Goal: Navigation & Orientation: Find specific page/section

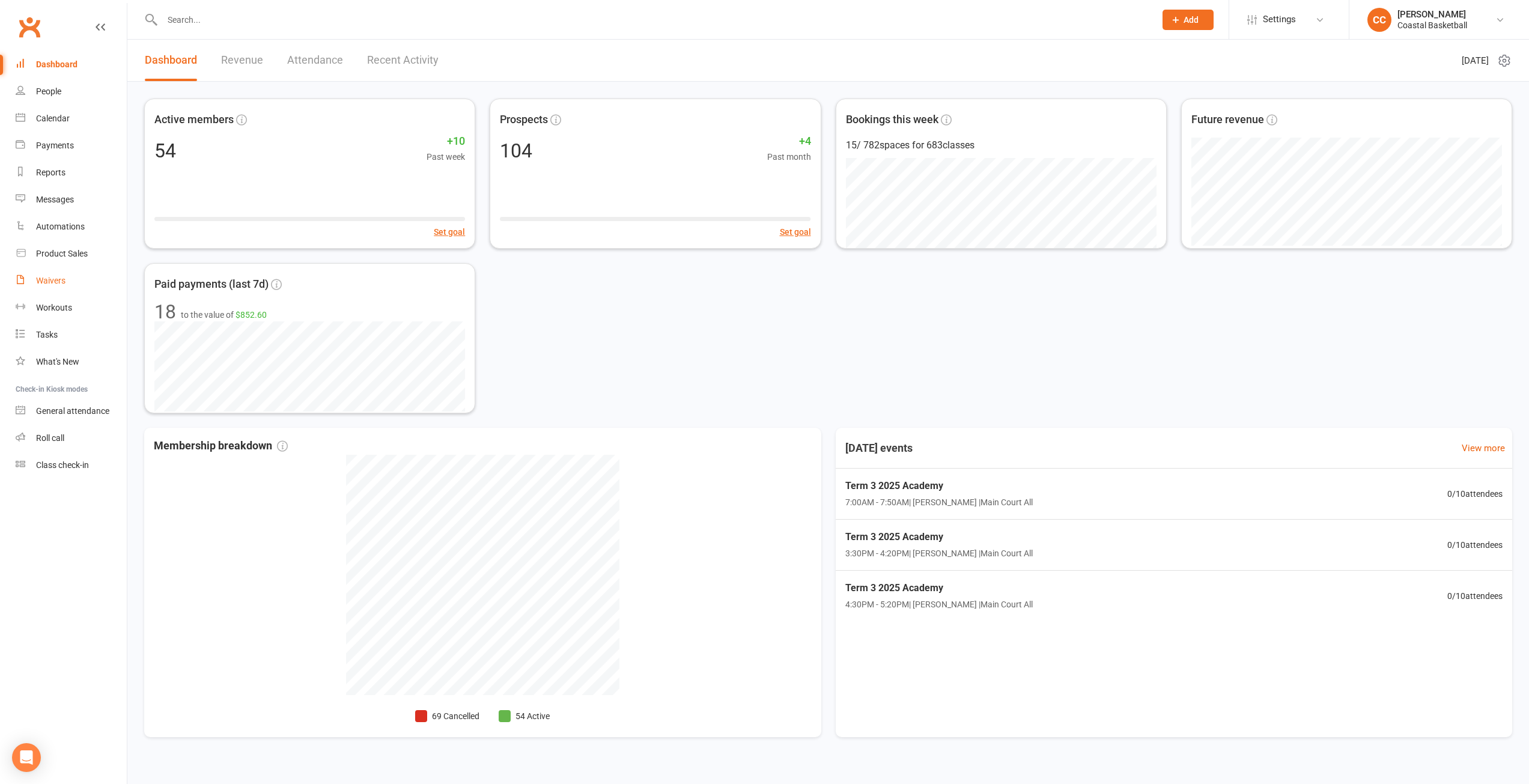
click at [67, 274] on link "Waivers" at bounding box center [71, 281] width 111 height 27
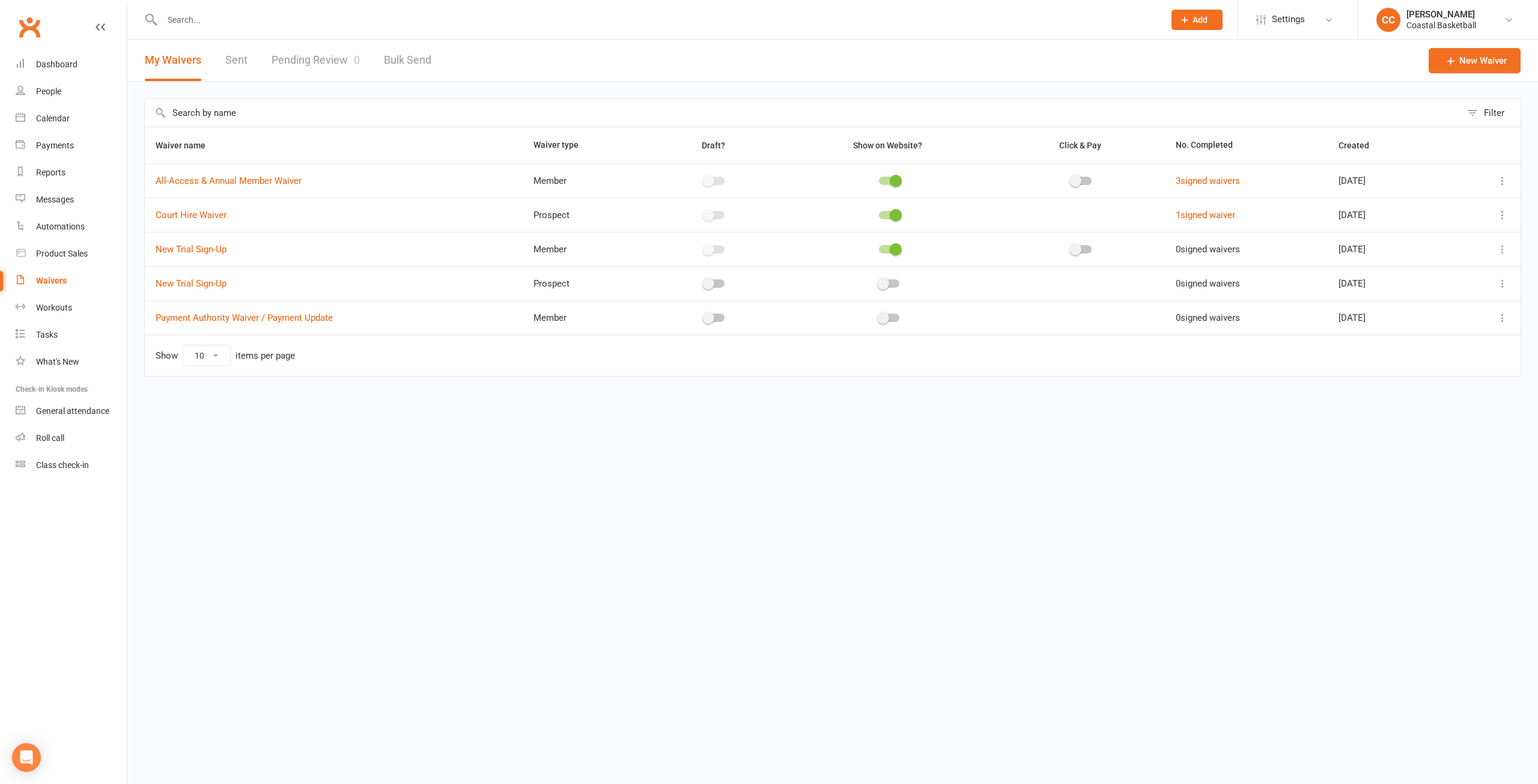
click at [334, 47] on link "Pending Review 0" at bounding box center [316, 61] width 88 height 42
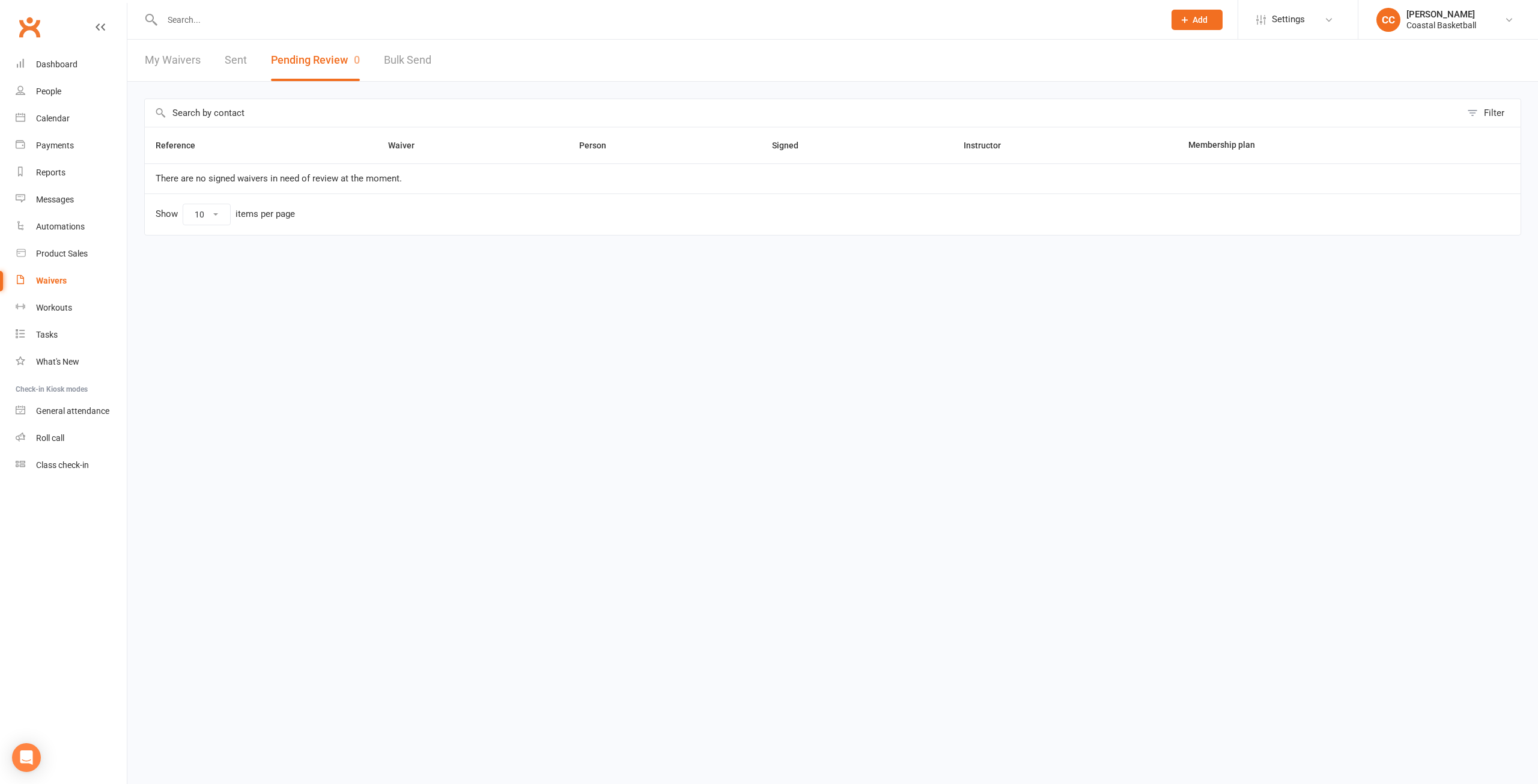
click at [183, 59] on link "My Waivers" at bounding box center [173, 61] width 56 height 42
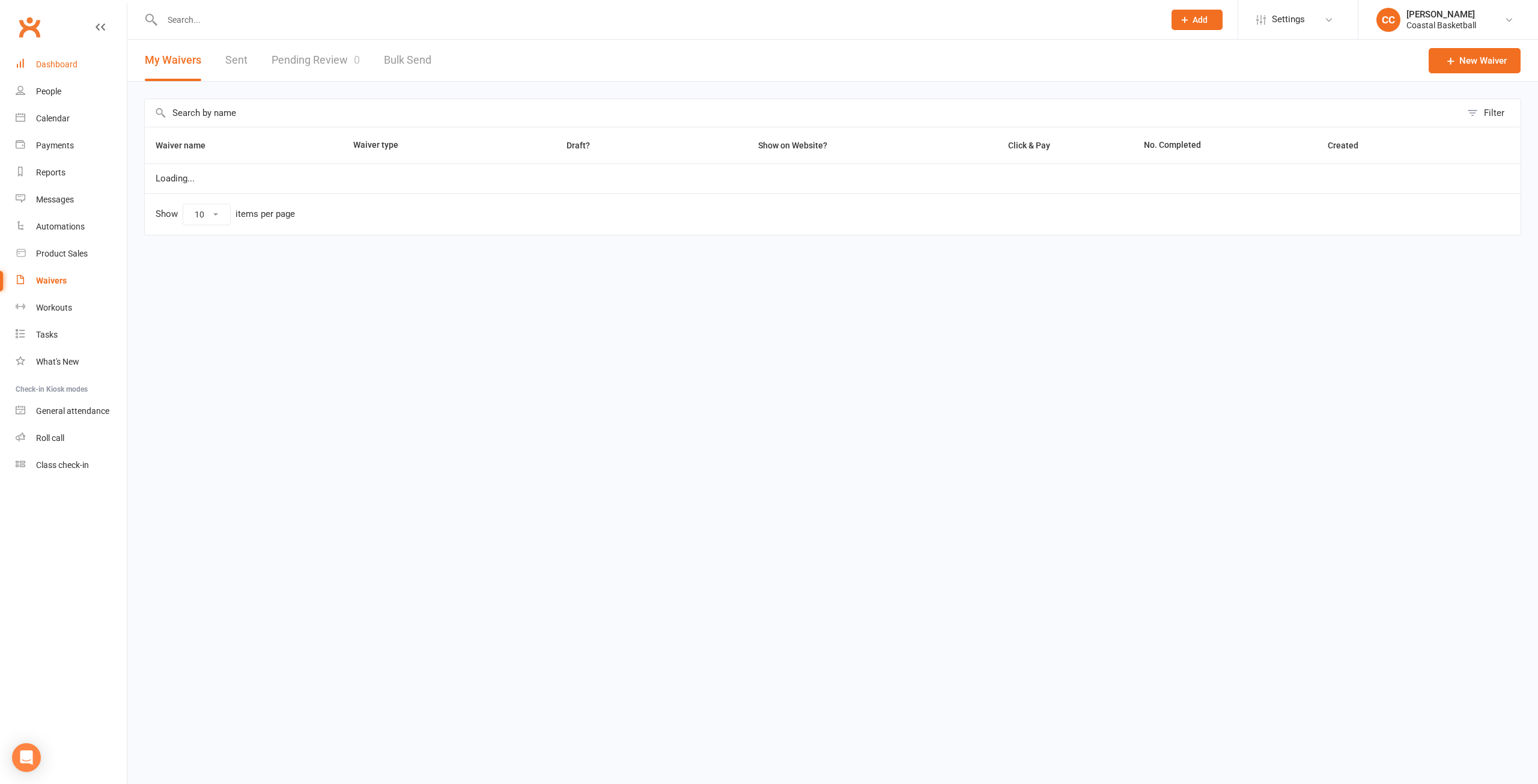
click at [84, 64] on link "Dashboard" at bounding box center [71, 64] width 111 height 27
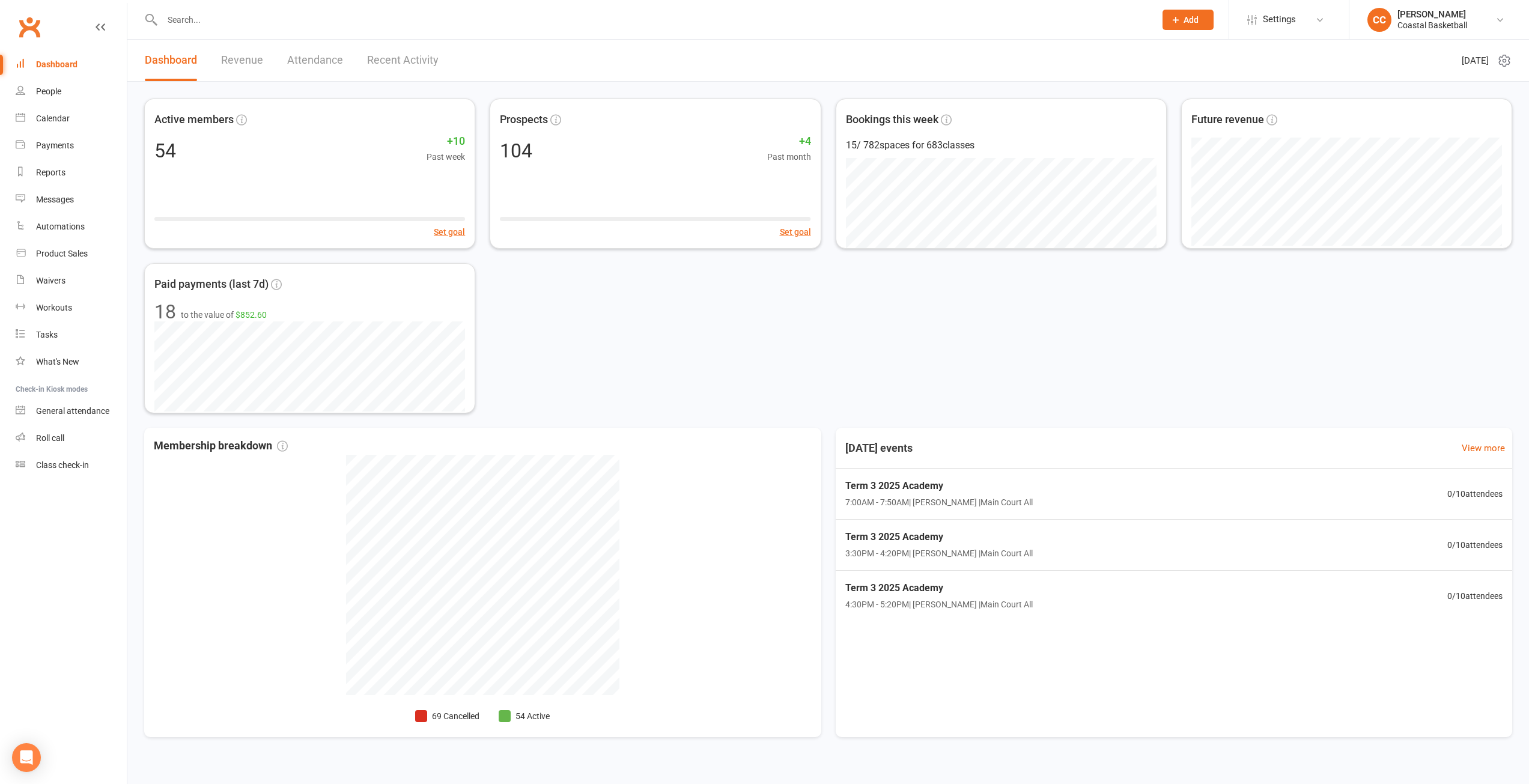
click at [244, 54] on link "Revenue" at bounding box center [242, 61] width 42 height 42
